Goal: Download file/media

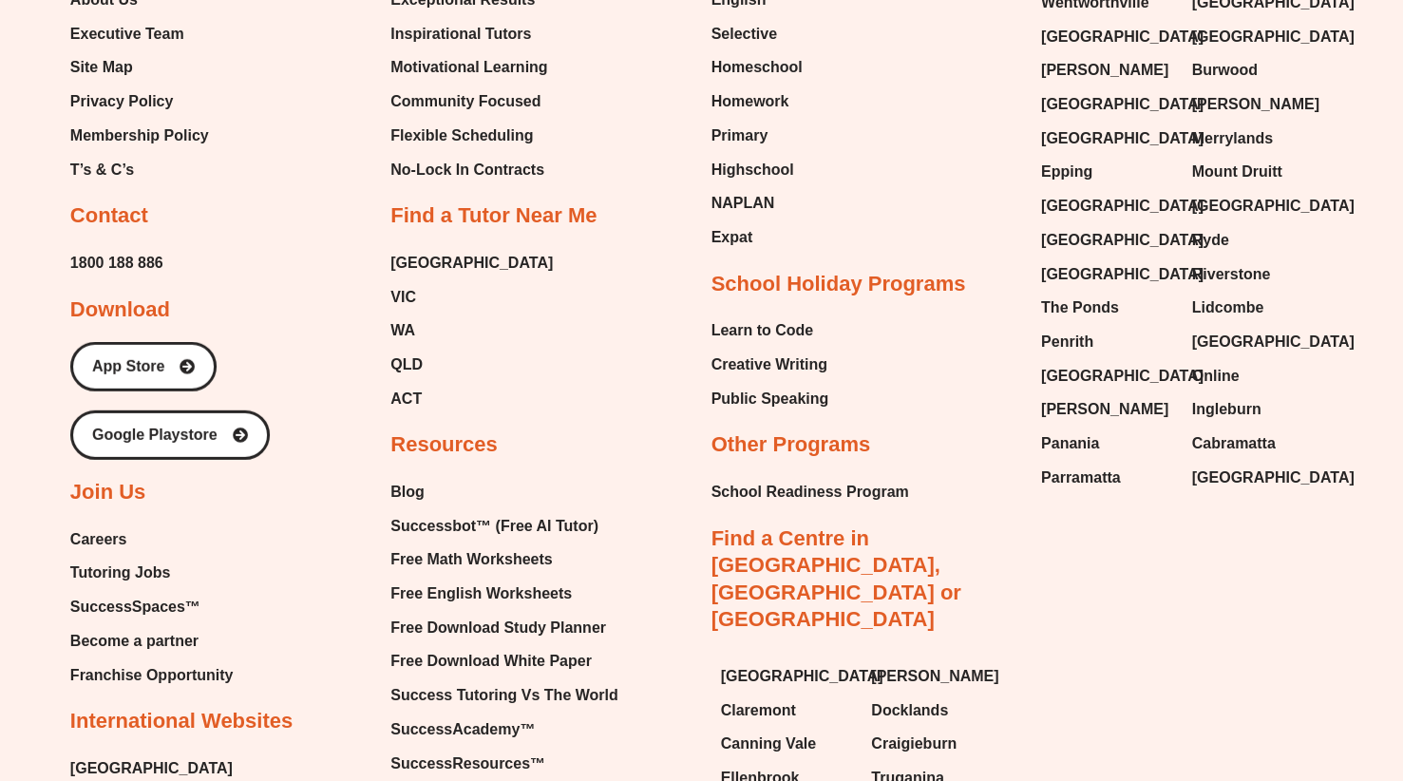
scroll to position [3007, 0]
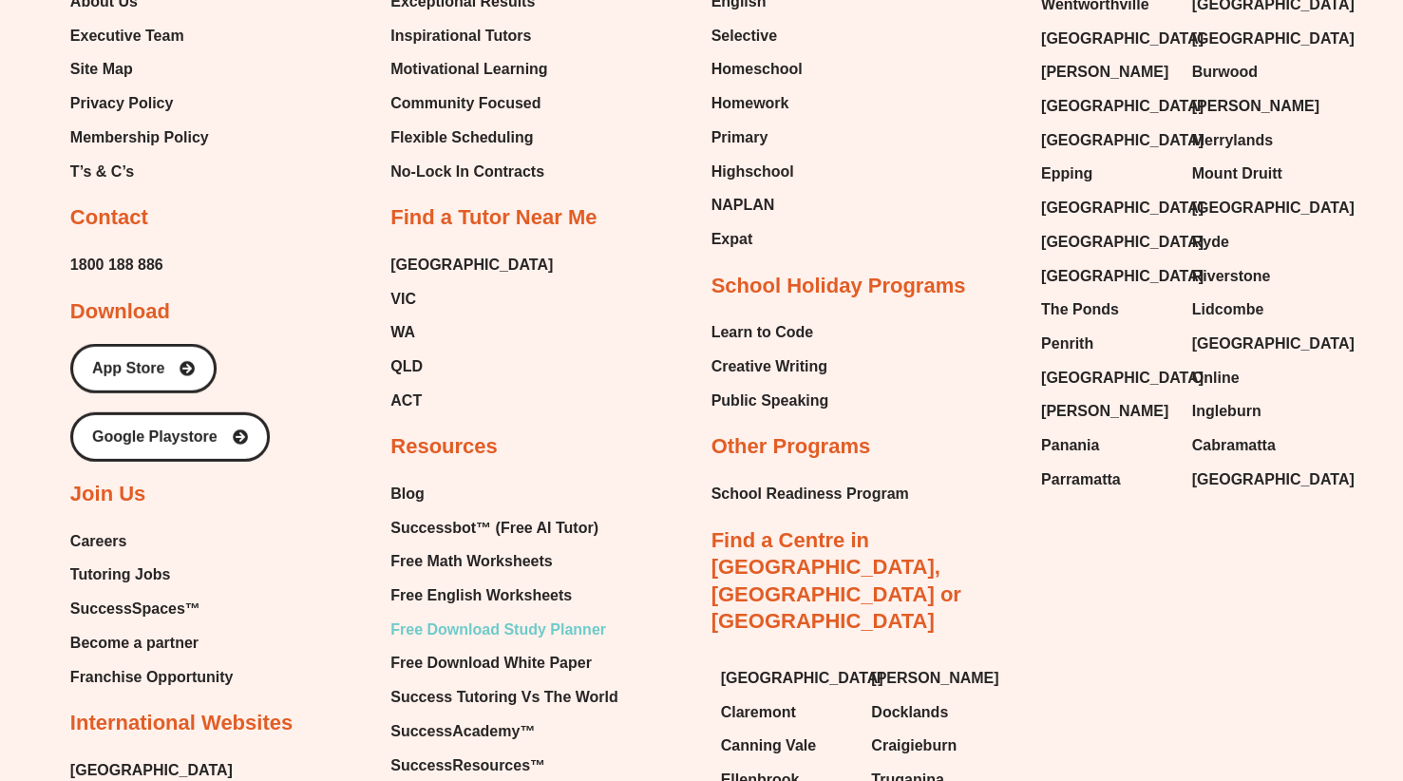
click at [561, 615] on span "Free Download Study Planner" at bounding box center [498, 629] width 216 height 28
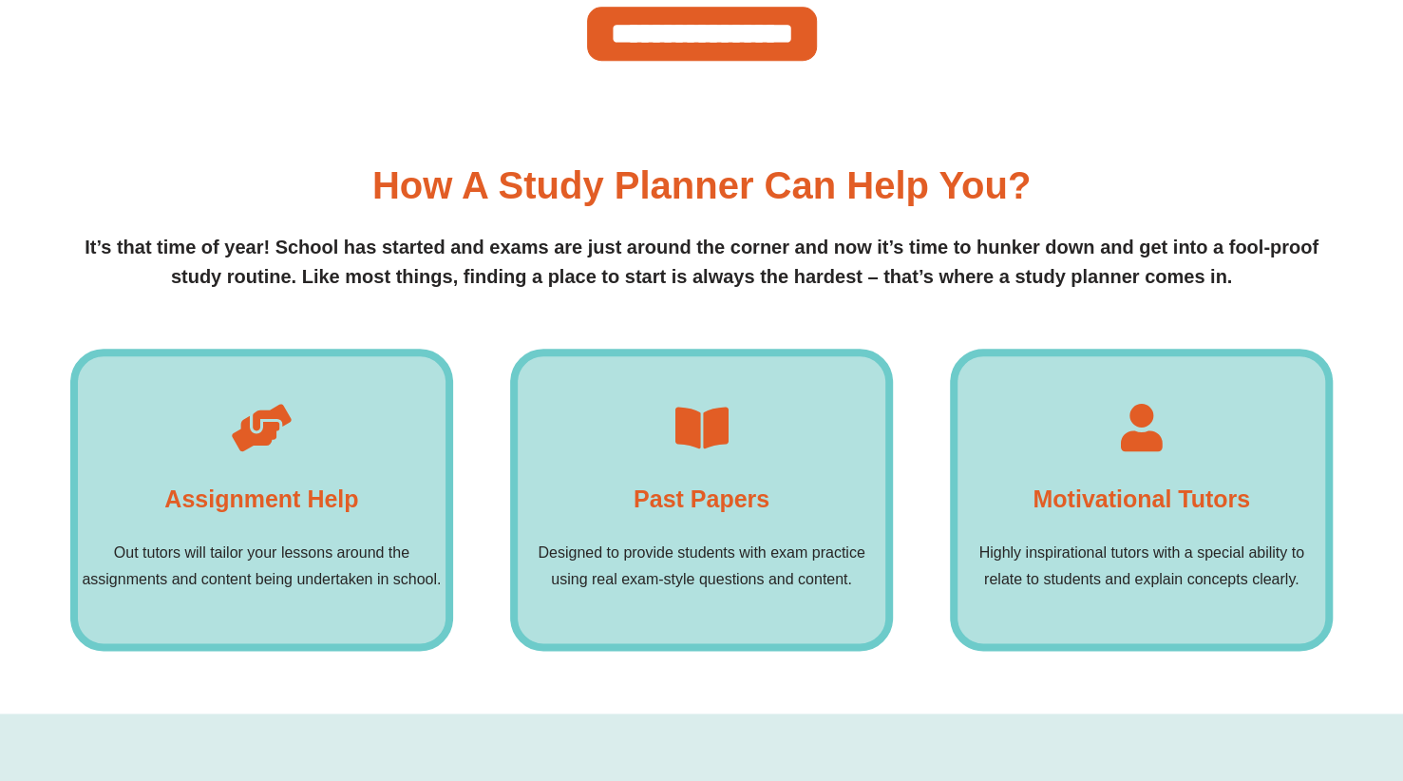
scroll to position [1022, 0]
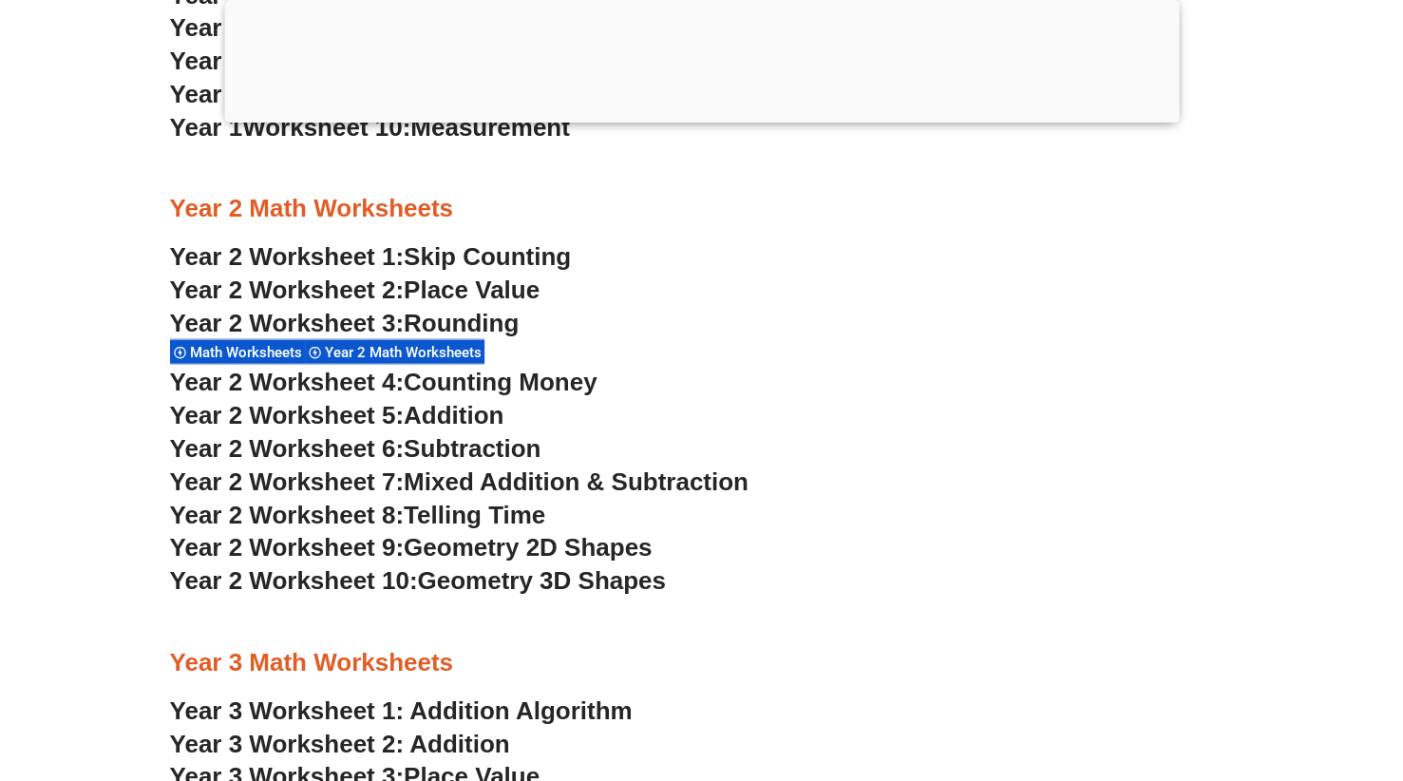
scroll to position [2301, 0]
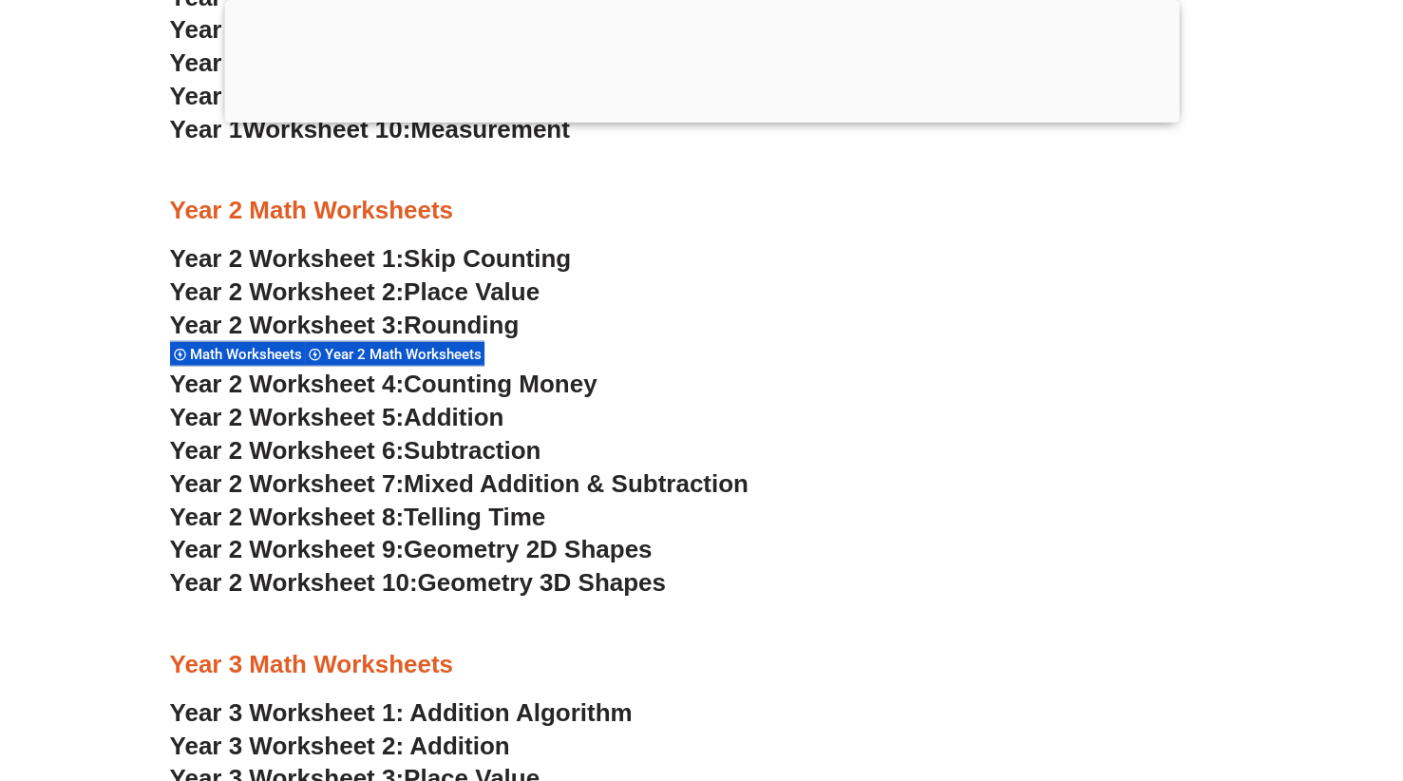
click at [398, 253] on span "Year 2 Worksheet 1:" at bounding box center [287, 258] width 235 height 28
